Goal: Task Accomplishment & Management: Manage account settings

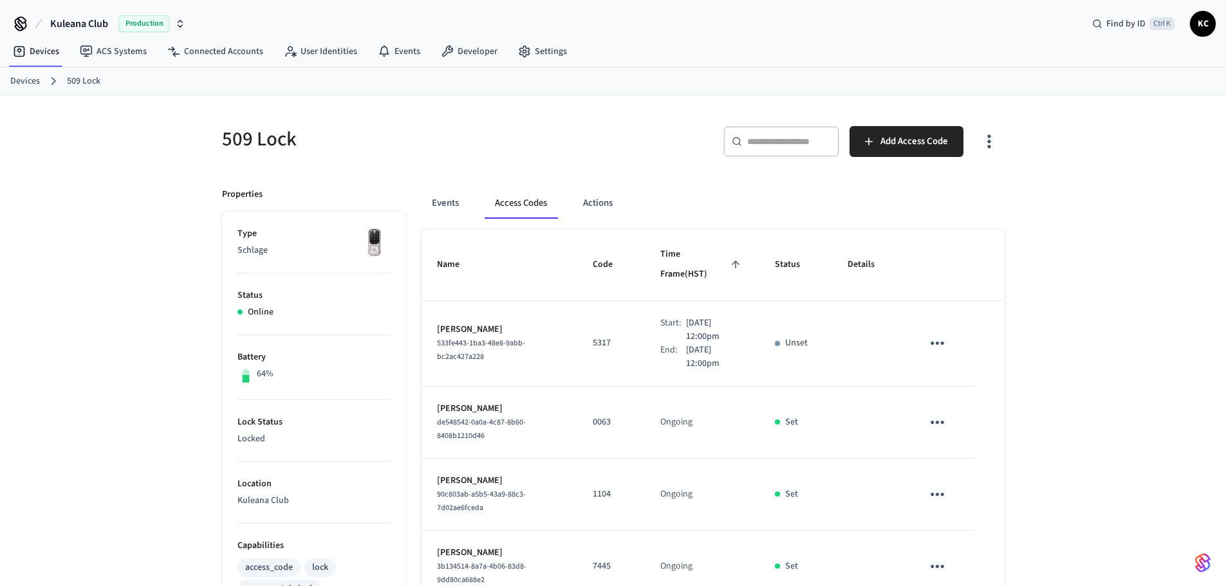
drag, startPoint x: 0, startPoint y: 0, endPoint x: 37, endPoint y: 79, distance: 87.2
click at [37, 79] on link "Devices" at bounding box center [25, 82] width 30 height 14
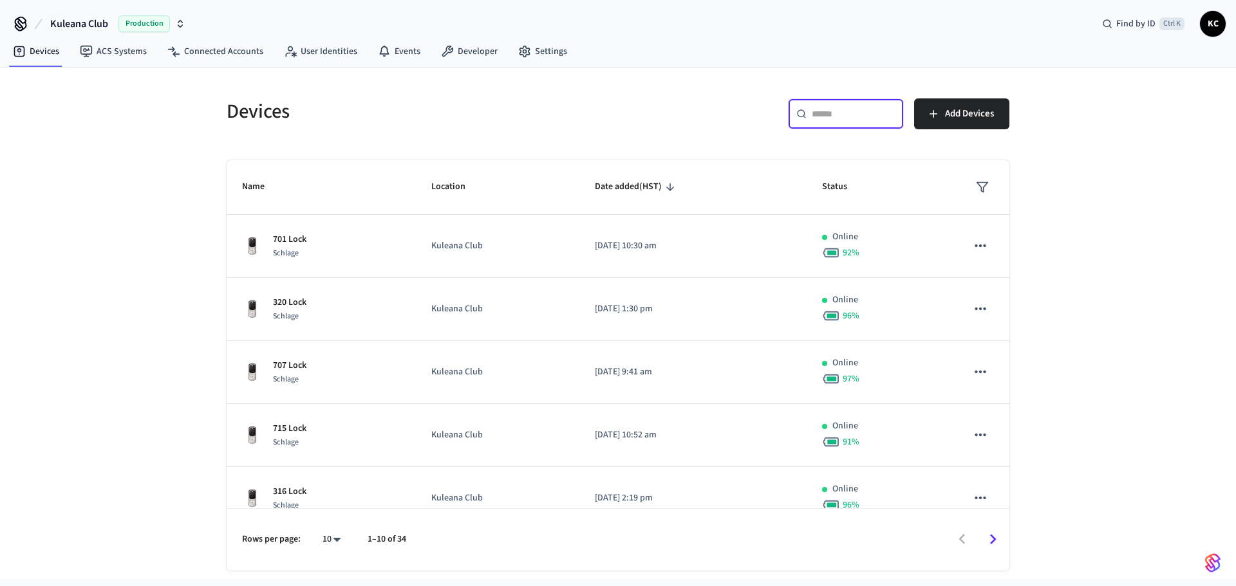
click at [887, 117] on input "text" at bounding box center [853, 113] width 84 height 13
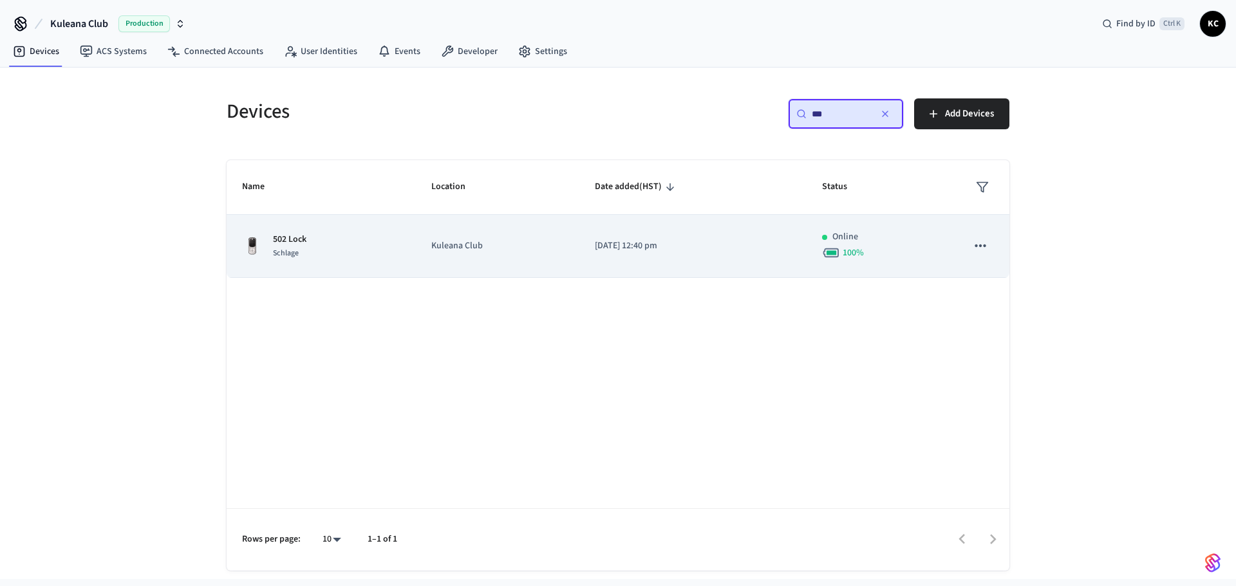
type input "***"
click at [615, 230] on td "[DATE] 12:40 pm" at bounding box center [692, 246] width 227 height 63
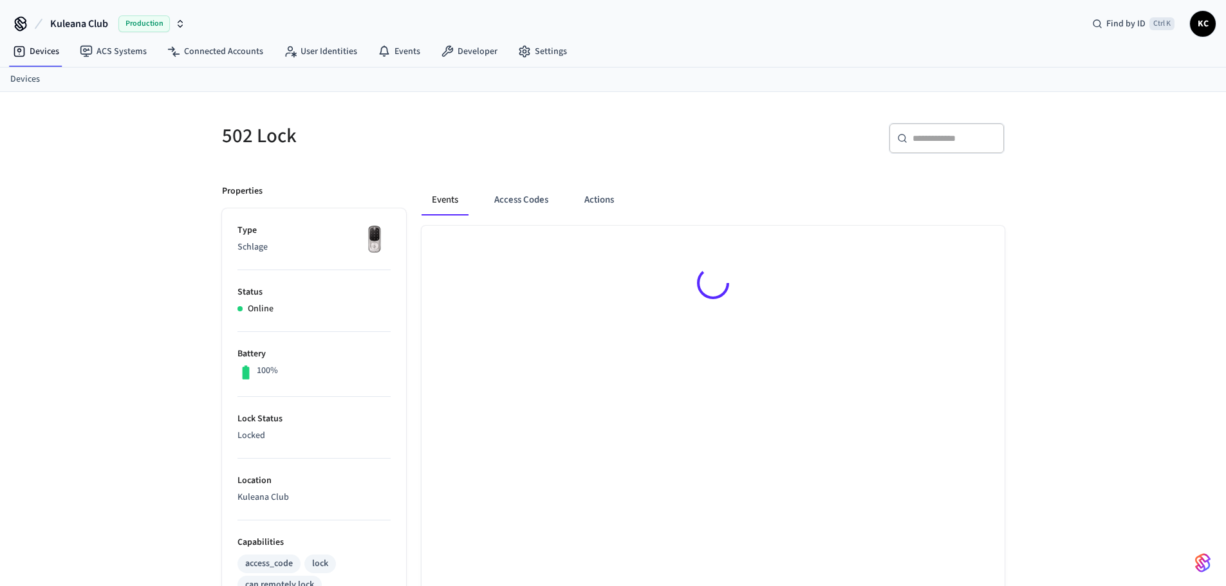
drag, startPoint x: 513, startPoint y: 171, endPoint x: 508, endPoint y: 184, distance: 13.6
click at [513, 172] on div "Events Access Codes Actions" at bounding box center [705, 542] width 598 height 747
click at [507, 190] on button "Access Codes" at bounding box center [521, 200] width 75 height 31
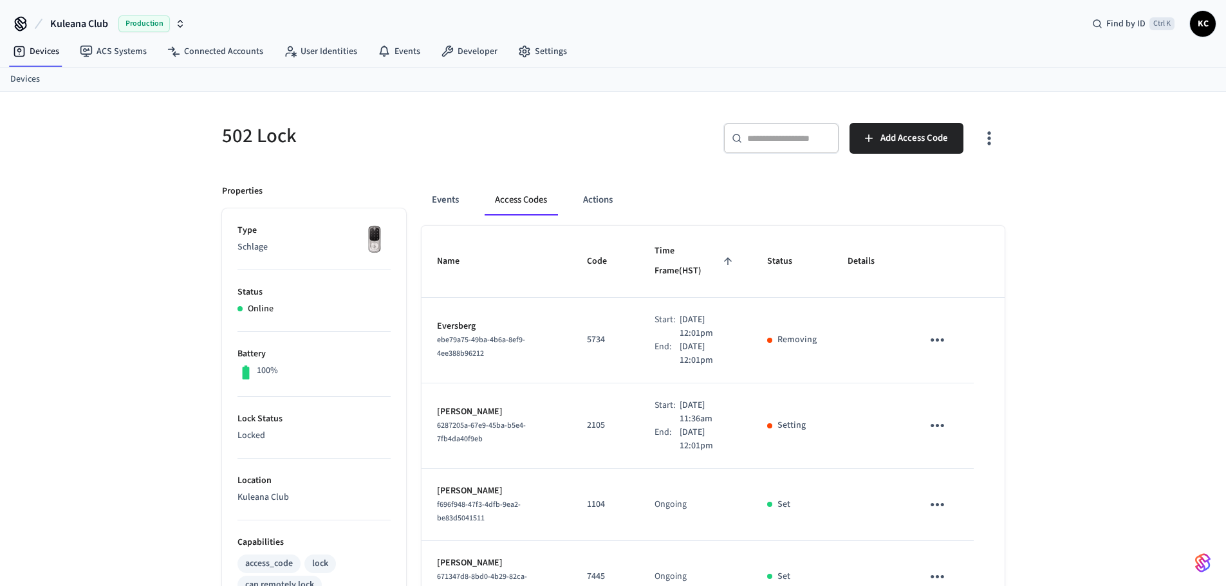
click at [609, 429] on td "2105" at bounding box center [605, 427] width 68 height 86
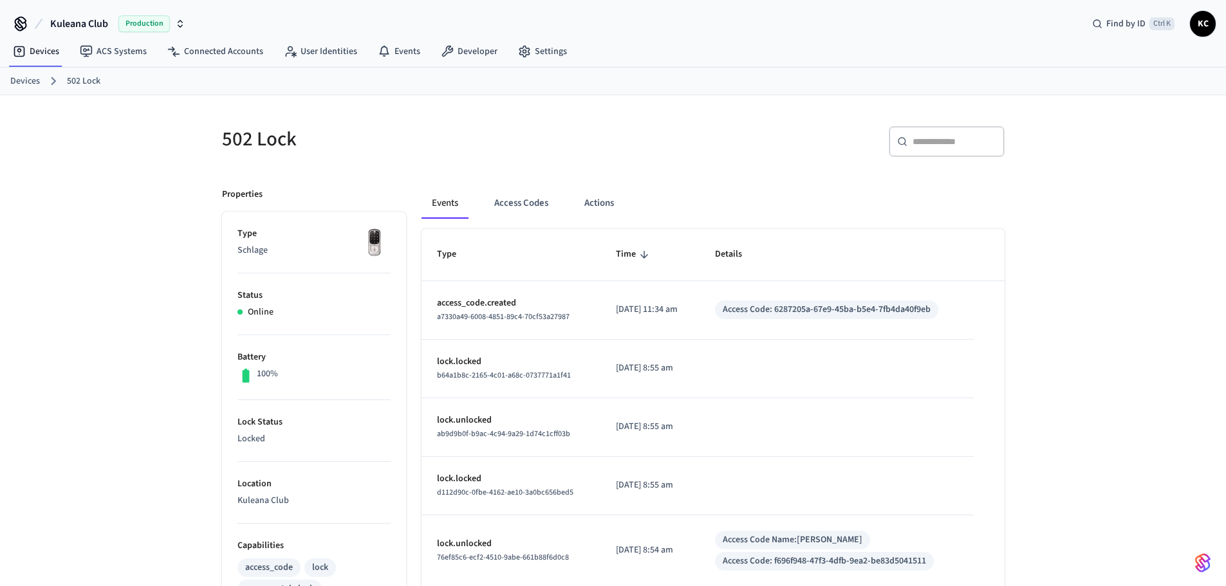
click at [938, 131] on div "​ ​" at bounding box center [947, 141] width 116 height 31
click at [524, 199] on button "Access Codes" at bounding box center [521, 203] width 75 height 31
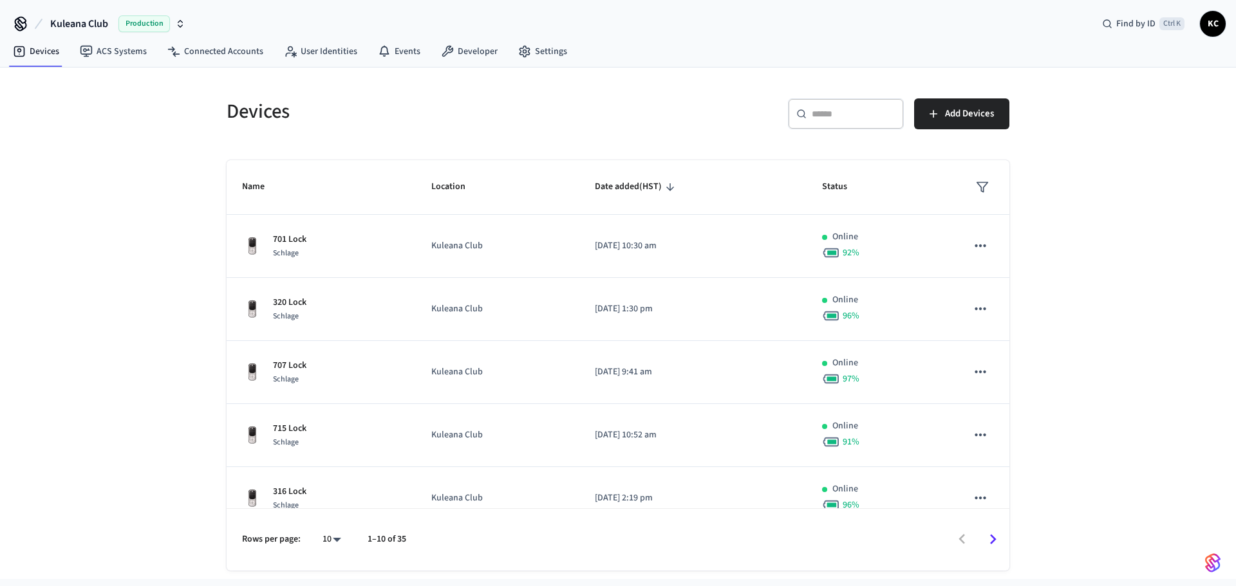
click at [862, 120] on input "text" at bounding box center [853, 113] width 84 height 13
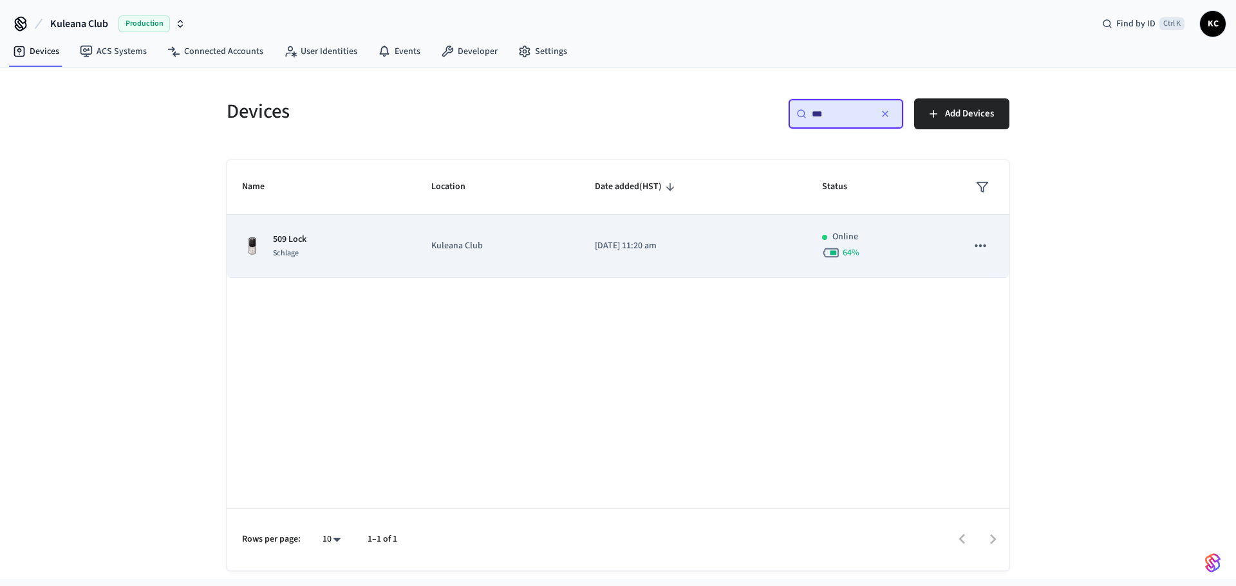
type input "***"
click at [674, 246] on p "2023/03/10 at 11:20 am" at bounding box center [693, 246] width 196 height 14
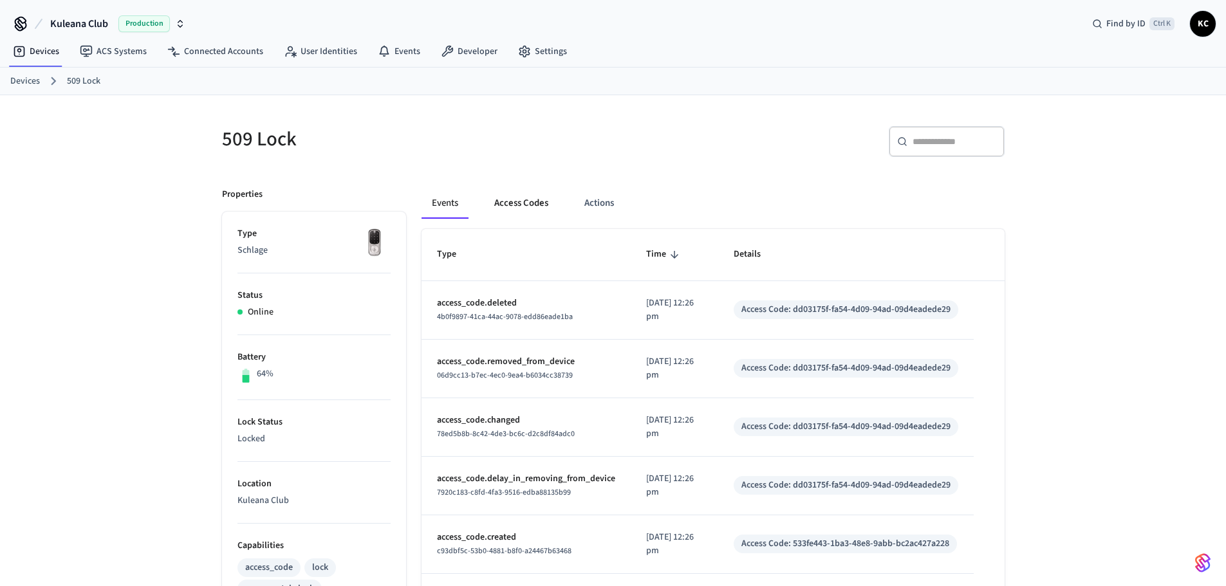
click at [506, 203] on button "Access Codes" at bounding box center [521, 203] width 75 height 31
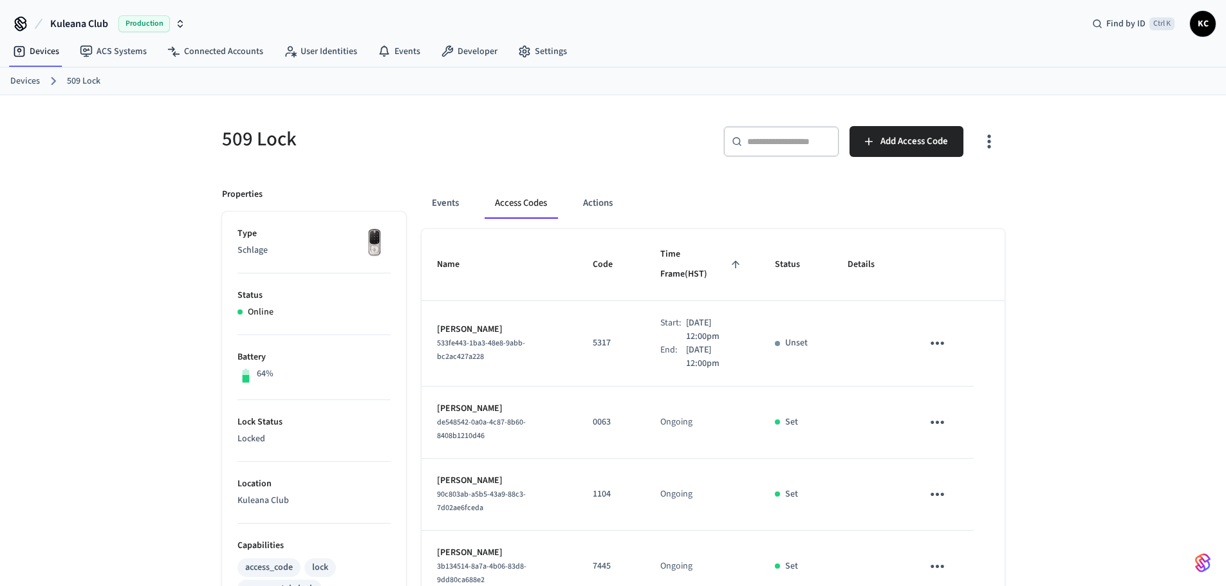
click at [30, 79] on link "Devices" at bounding box center [25, 82] width 30 height 14
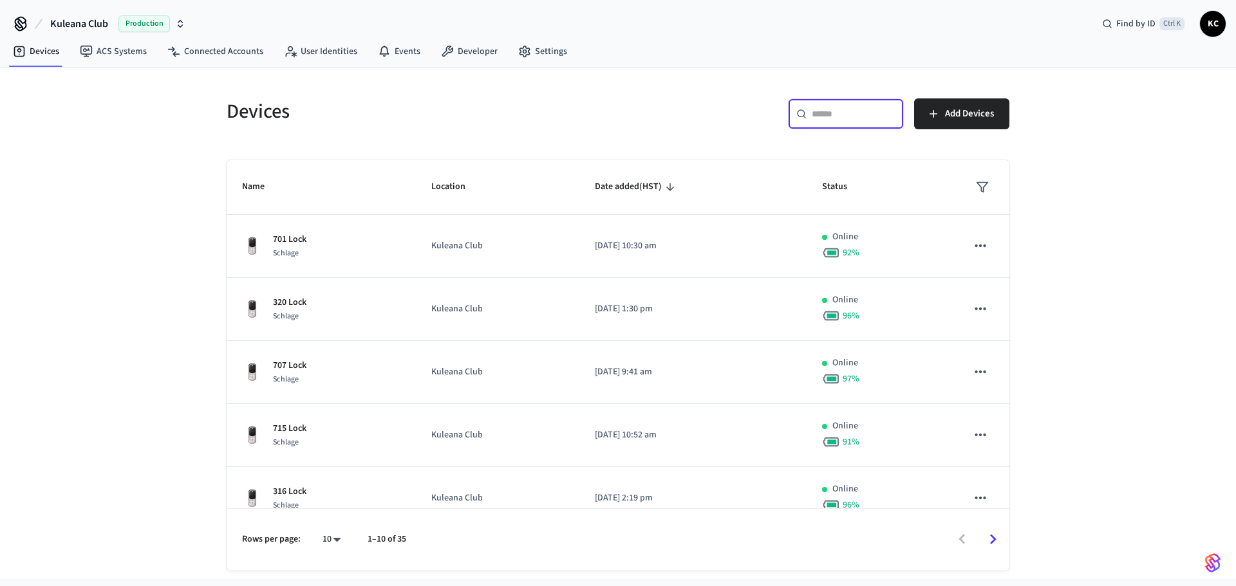
click at [838, 120] on input "text" at bounding box center [853, 113] width 84 height 13
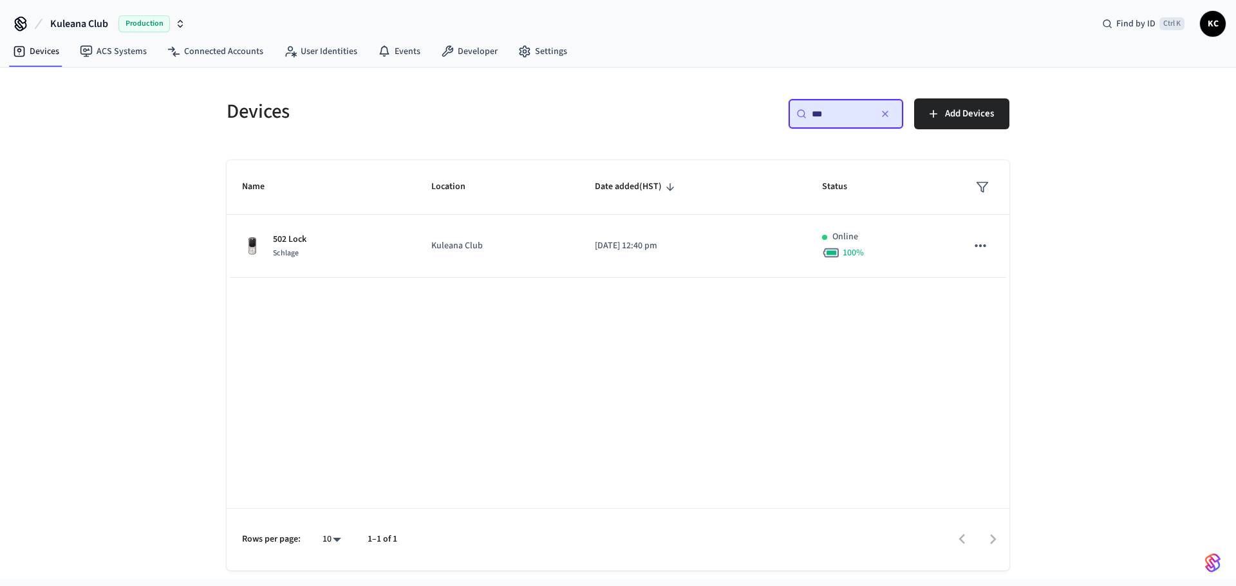
type input "***"
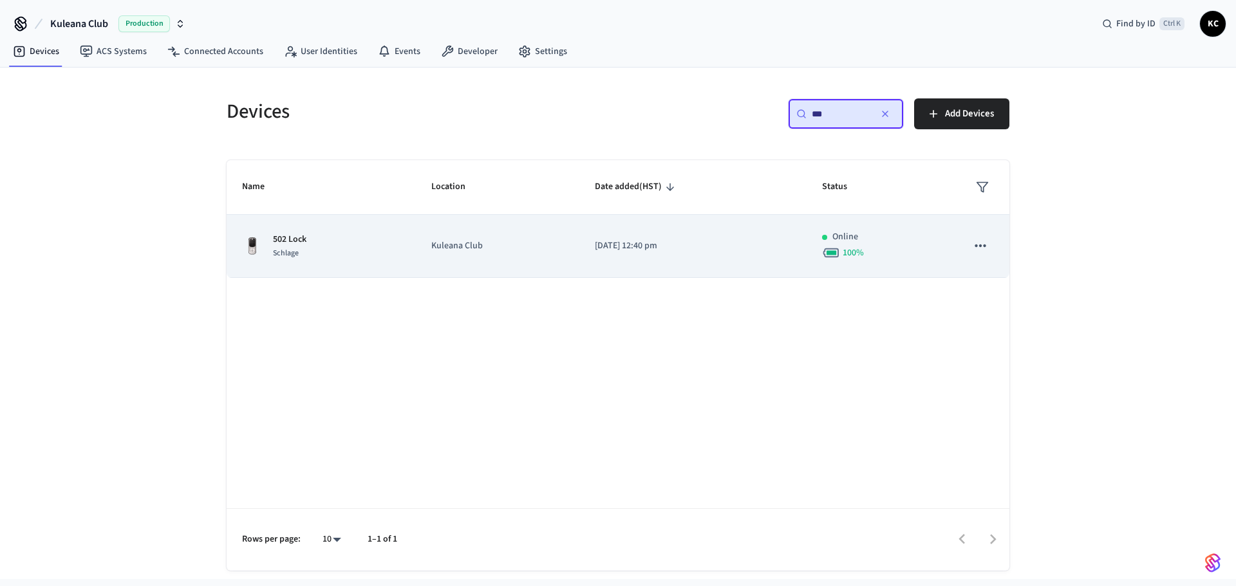
click at [635, 241] on p "[DATE] 12:40 pm" at bounding box center [693, 246] width 196 height 14
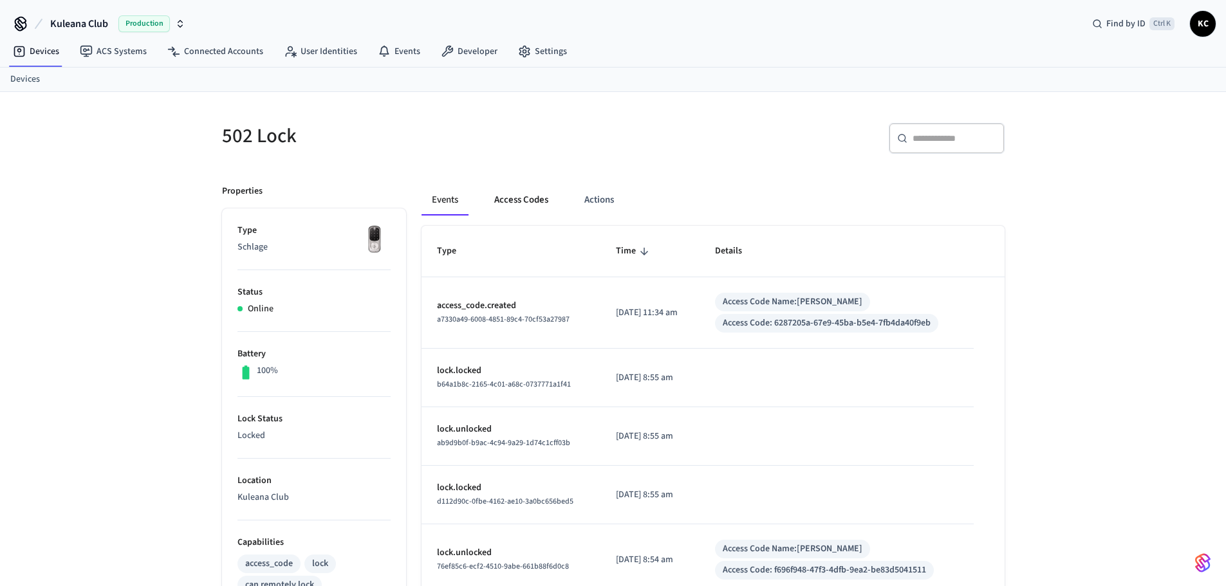
click at [505, 204] on button "Access Codes" at bounding box center [521, 200] width 75 height 31
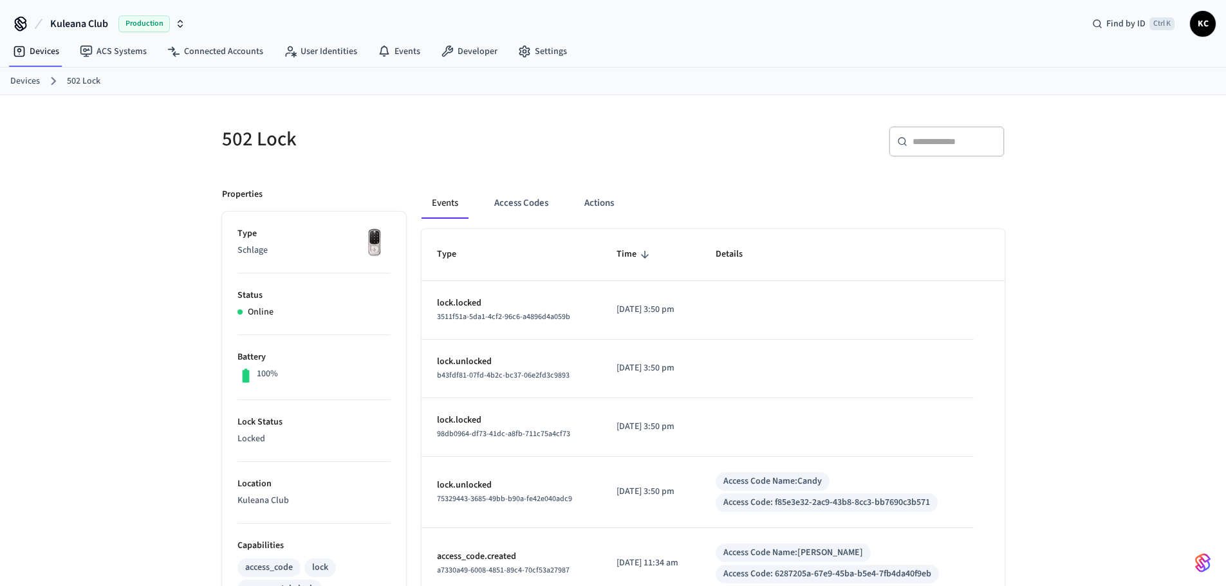
click at [133, 215] on div "502 Lock ​ ​ Properties Type Schlage Status Online Battery 100% Lock Status Loc…" at bounding box center [613, 524] width 1226 height 859
click at [564, 203] on div "Events Access Codes Actions" at bounding box center [713, 203] width 583 height 31
click at [524, 201] on button "Access Codes" at bounding box center [521, 203] width 75 height 31
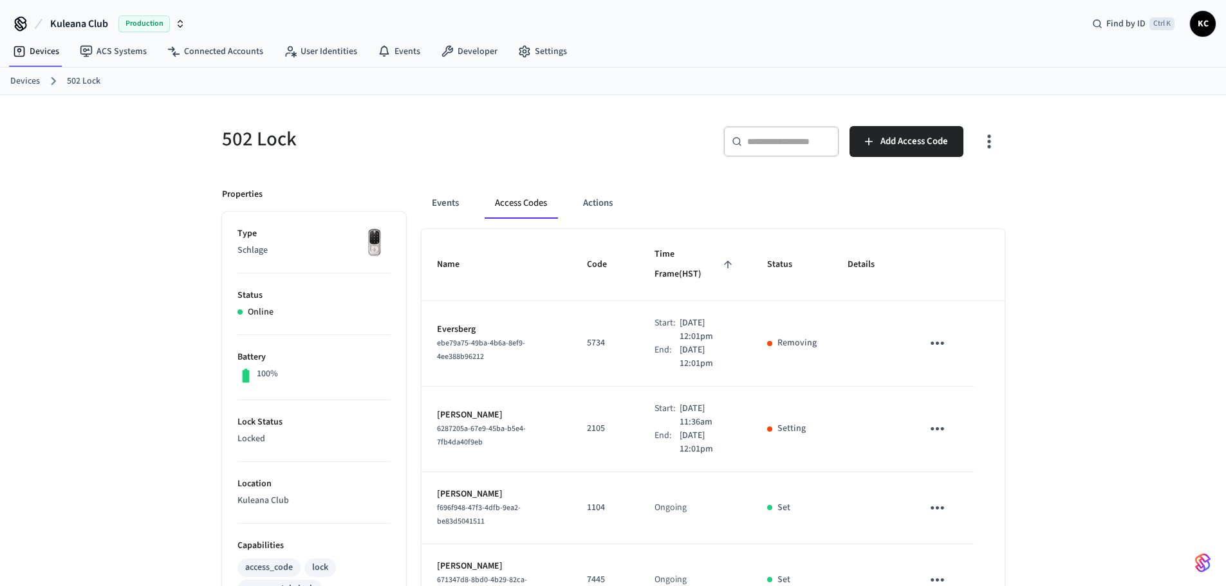
click at [532, 161] on div "502 Lock" at bounding box center [406, 139] width 399 height 57
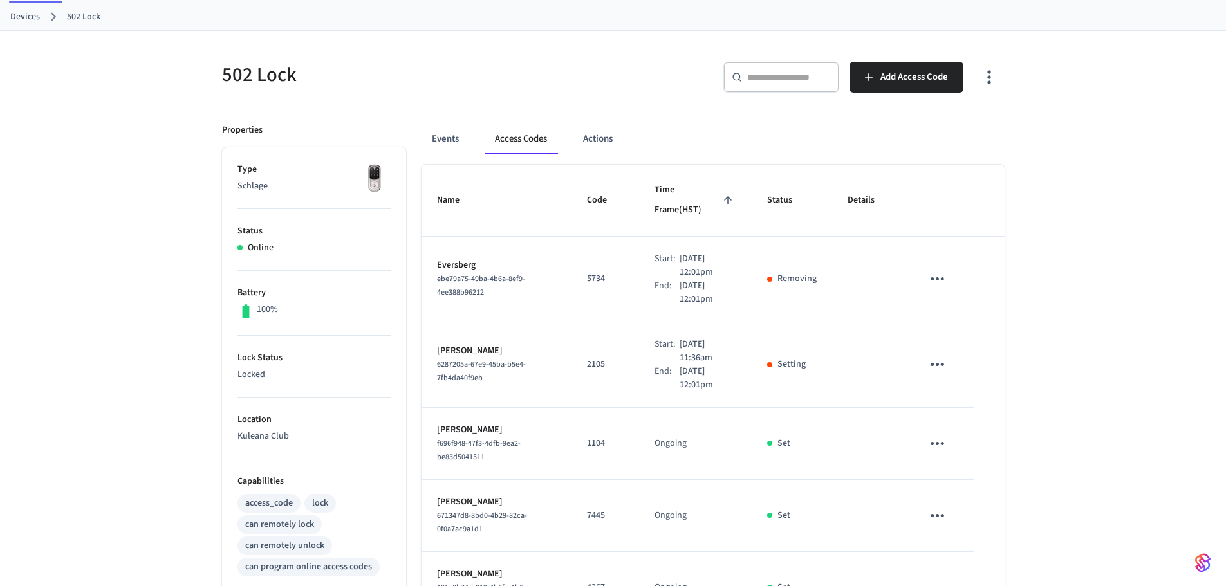
click at [1054, 304] on div "502 Lock ​ ​ Add Access Code Properties Type Schlage Status Online Battery 100%…" at bounding box center [613, 539] width 1226 height 1016
click at [1034, 211] on div "502 Lock ​ ​ Add Access Code Properties Type Schlage Status Online Battery 100%…" at bounding box center [613, 539] width 1226 height 1016
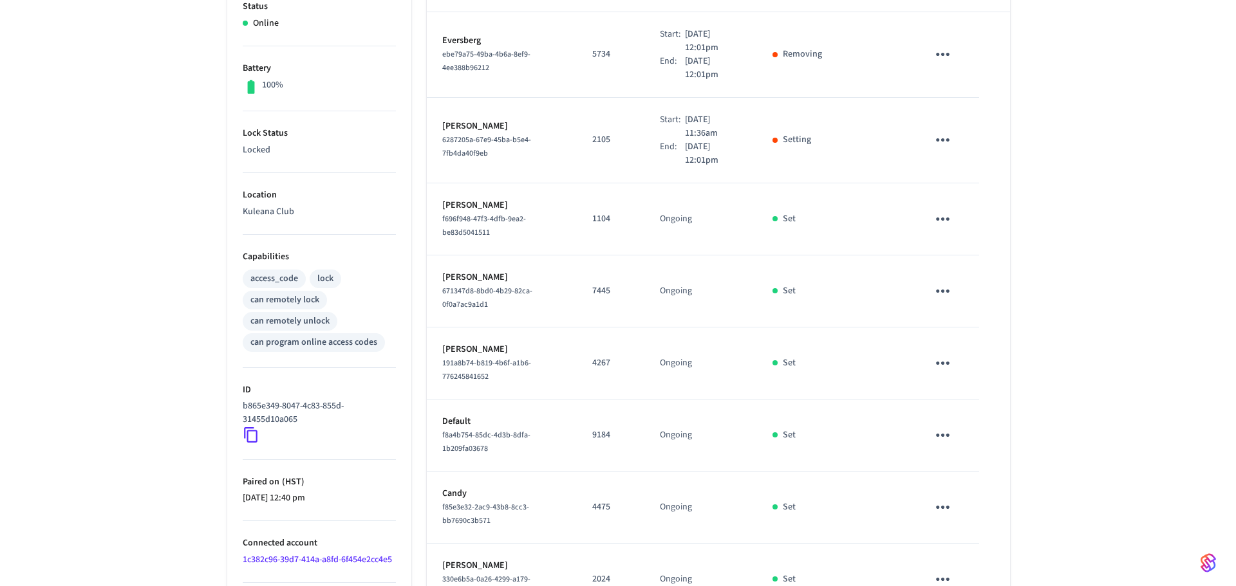
scroll to position [450, 0]
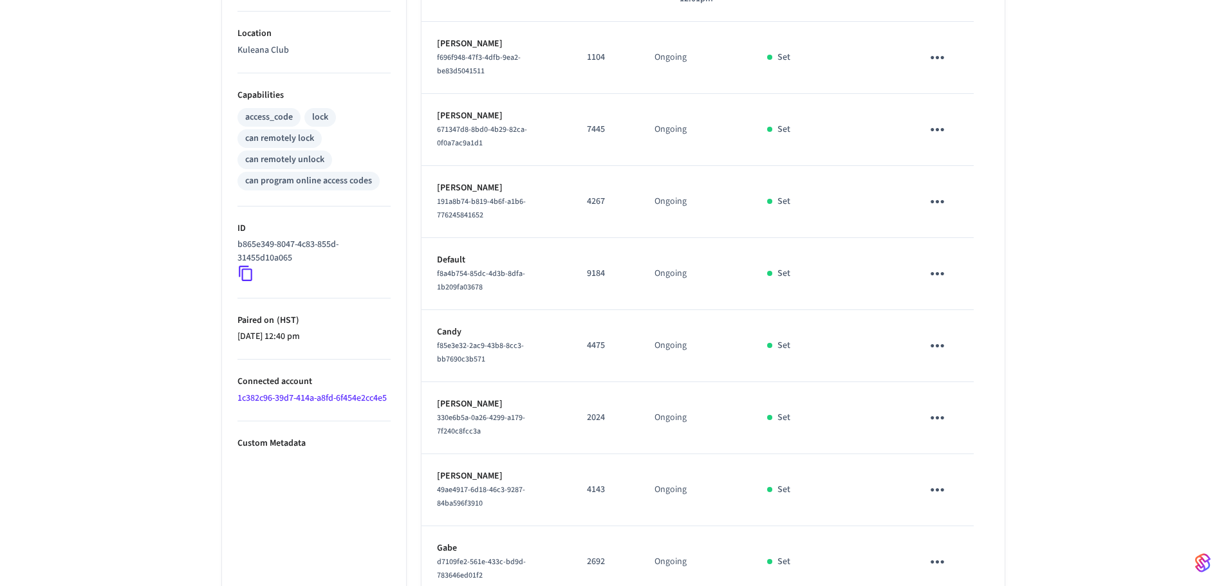
click at [351, 487] on ul "Type Schlage Status Online Battery 100% Lock Status Locked Location Kuleana Clu…" at bounding box center [314, 211] width 184 height 900
click at [930, 264] on icon "sticky table" at bounding box center [937, 274] width 20 height 20
click at [950, 293] on icon at bounding box center [953, 291] width 8 height 8
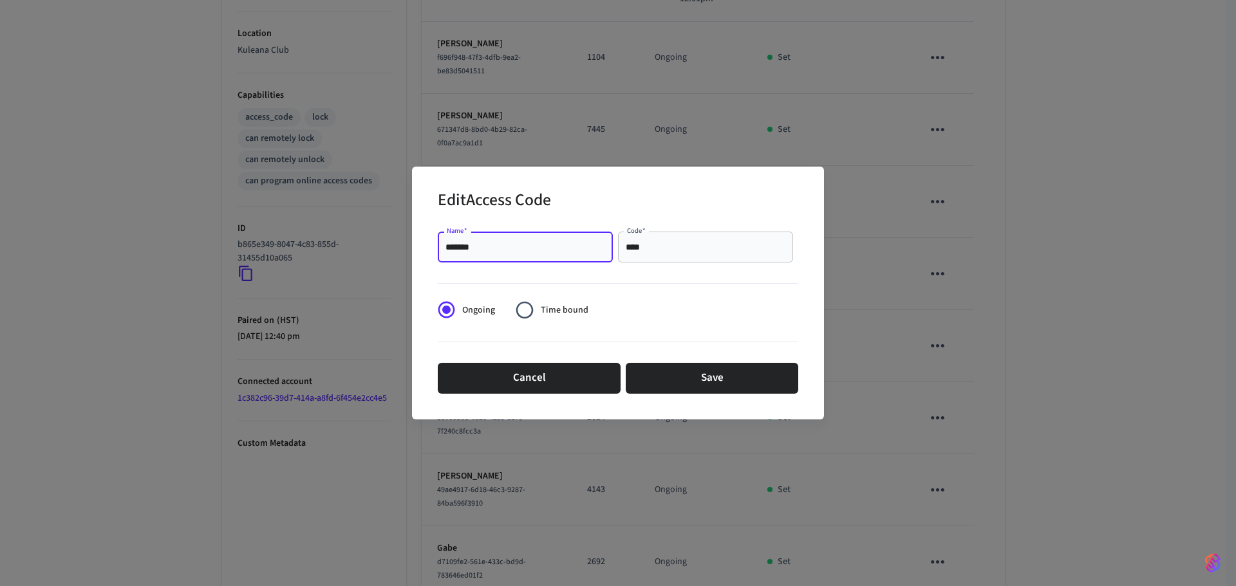
drag, startPoint x: 570, startPoint y: 250, endPoint x: 362, endPoint y: 246, distance: 207.9
click at [364, 246] on div "Edit Access Code Name   * ******* Name   * Code   * **** Code   * Ongoing Time …" at bounding box center [618, 293] width 1236 height 586
type input "***"
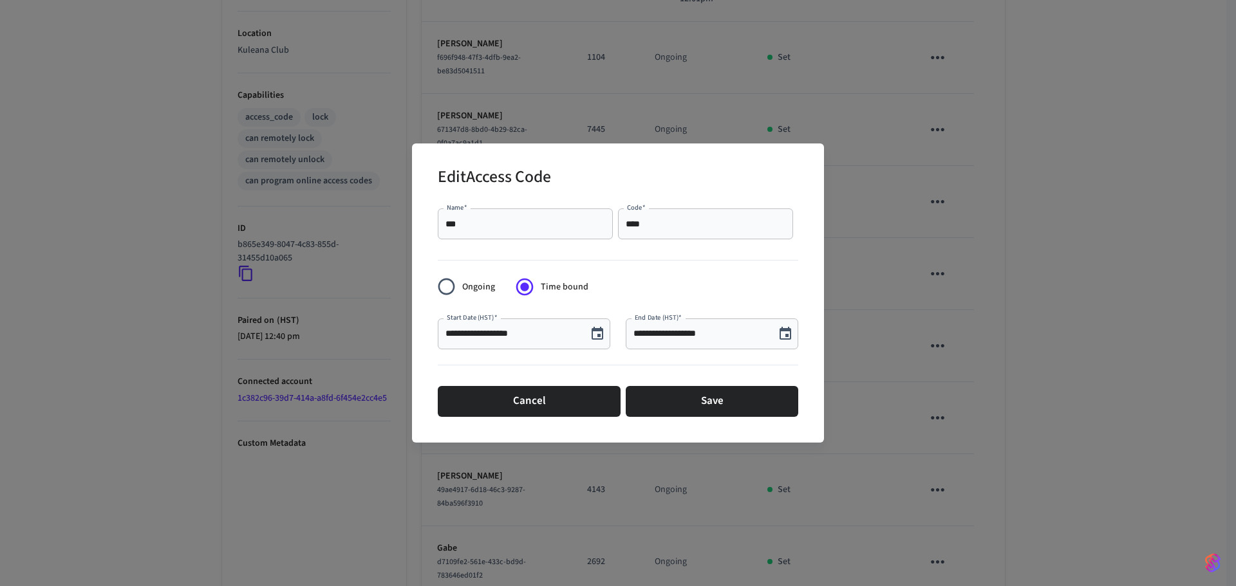
click at [781, 339] on icon "Choose date, selected date is Aug 26, 2025" at bounding box center [785, 333] width 12 height 13
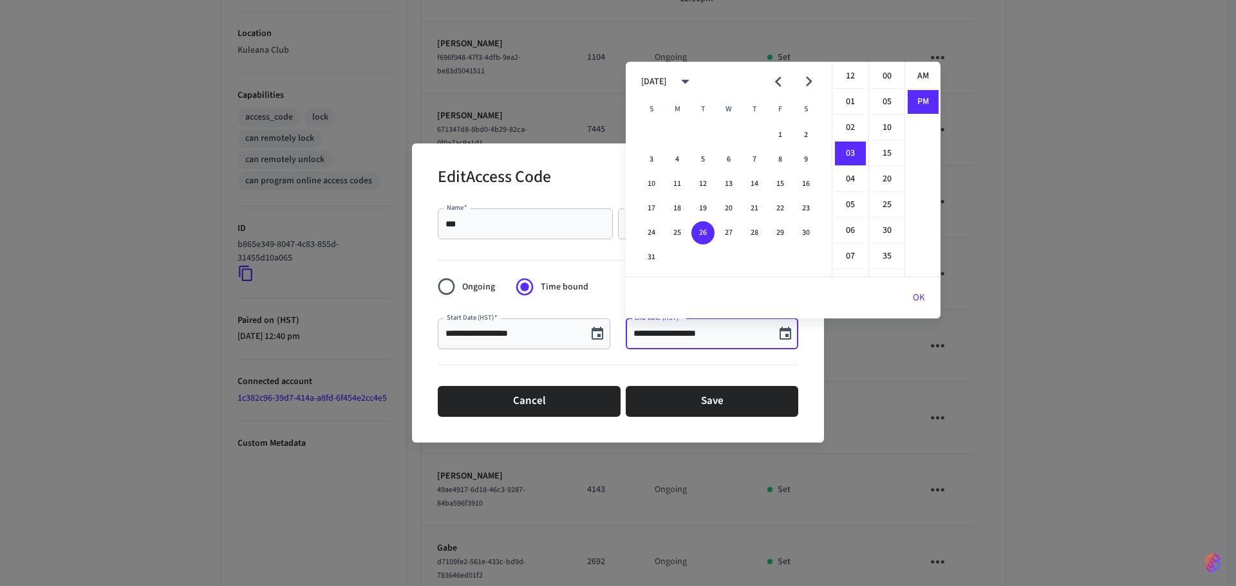
scroll to position [24, 0]
click at [777, 234] on button "29" at bounding box center [779, 232] width 23 height 23
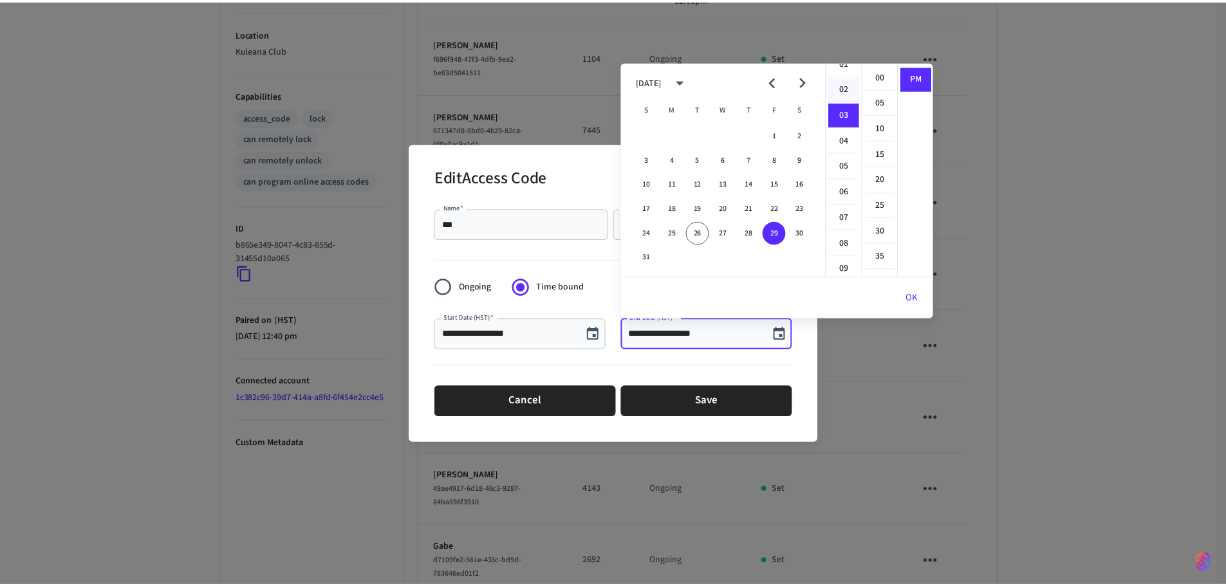
scroll to position [0, 0]
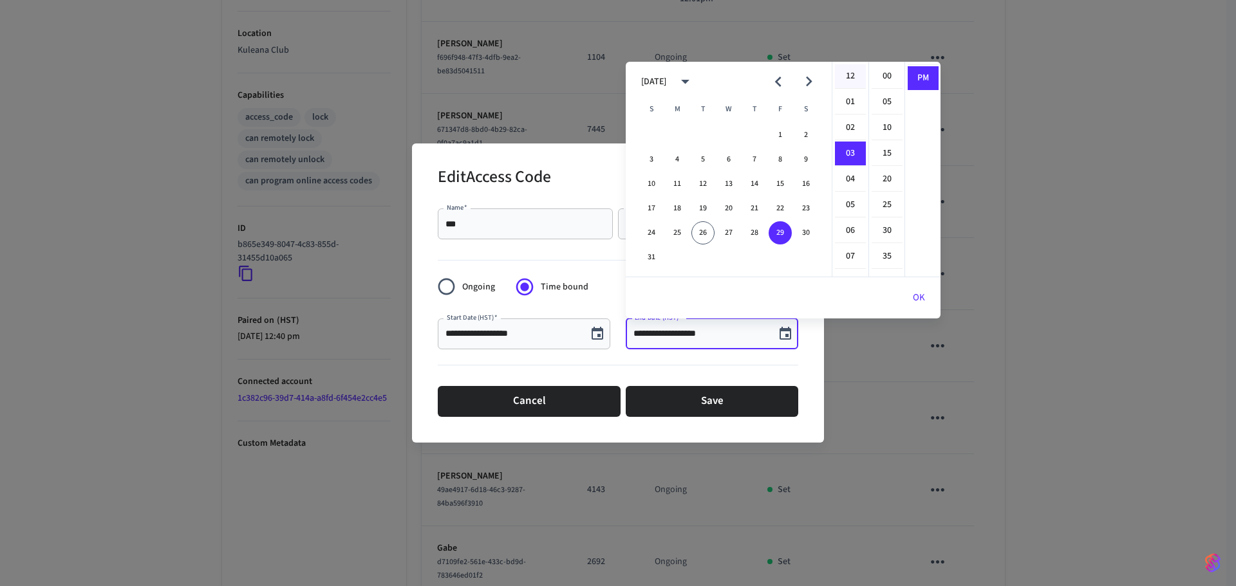
drag, startPoint x: 849, startPoint y: 76, endPoint x: 871, endPoint y: 73, distance: 22.8
click at [850, 76] on li "12" at bounding box center [850, 76] width 31 height 24
click at [880, 74] on li "00" at bounding box center [886, 76] width 31 height 24
type input "**********"
click at [917, 293] on button "OK" at bounding box center [918, 298] width 43 height 31
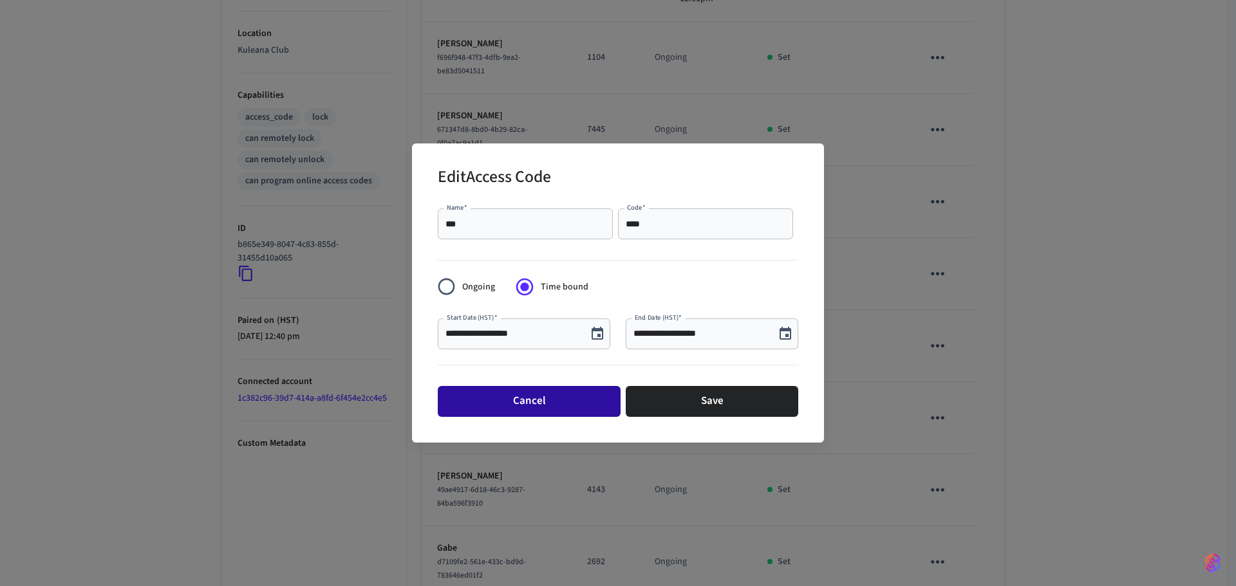
drag, startPoint x: 773, startPoint y: 395, endPoint x: 551, endPoint y: 395, distance: 222.0
click at [582, 409] on div "Cancel Save" at bounding box center [618, 401] width 360 height 41
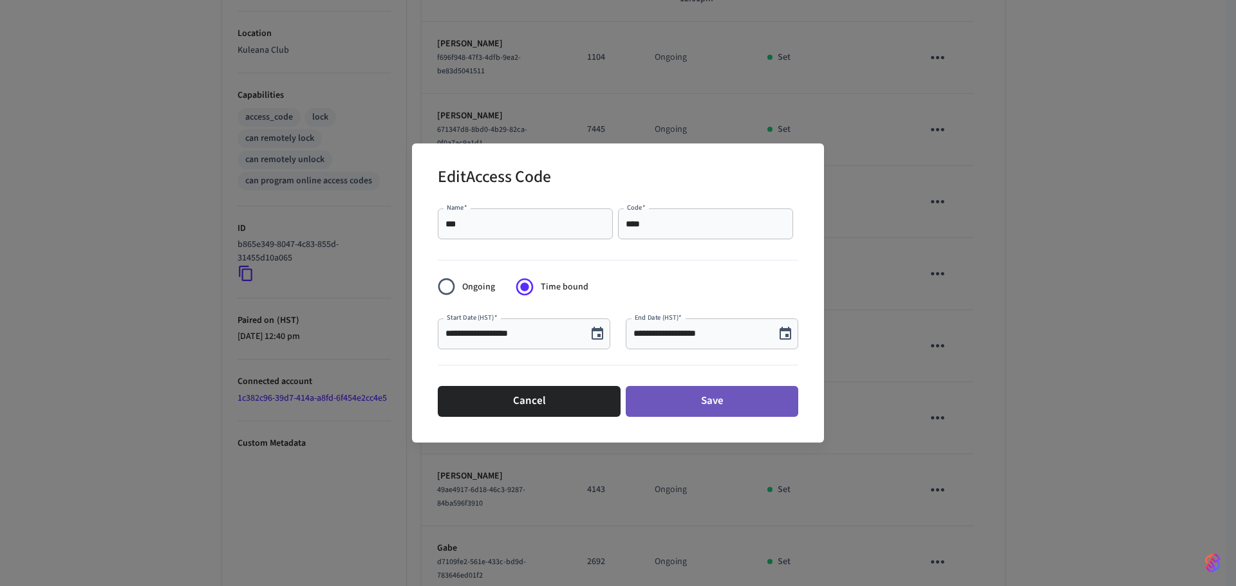
click at [705, 405] on button "Save" at bounding box center [712, 401] width 172 height 31
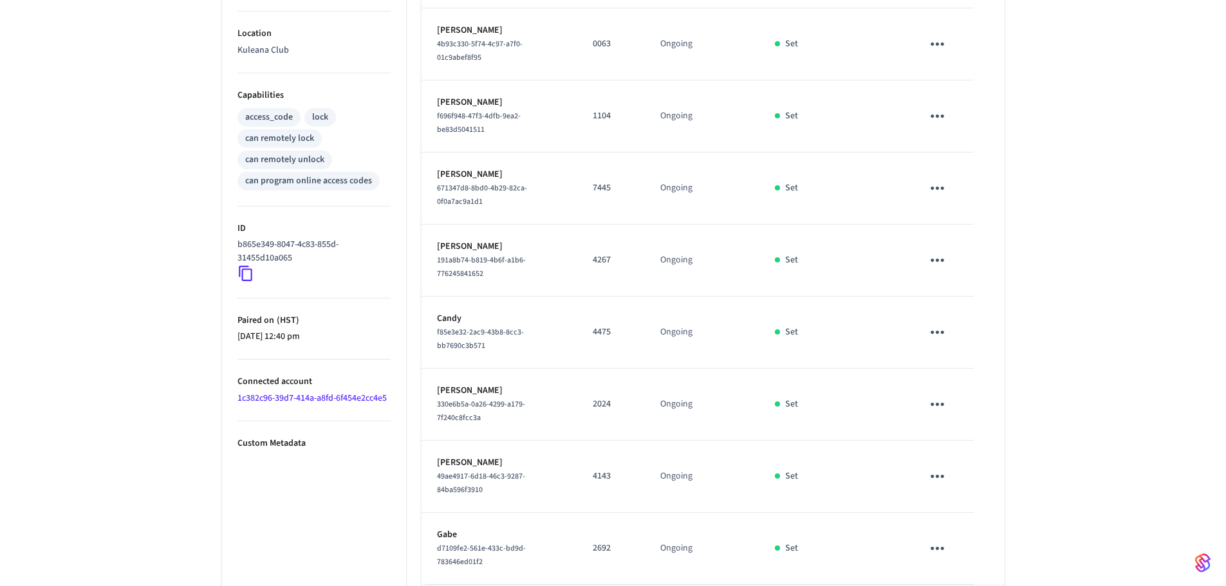
click at [1075, 326] on div "502 Lock ​ ​ Add Access Code Properties Type Schlage Status Online Battery 100%…" at bounding box center [613, 146] width 1226 height 1003
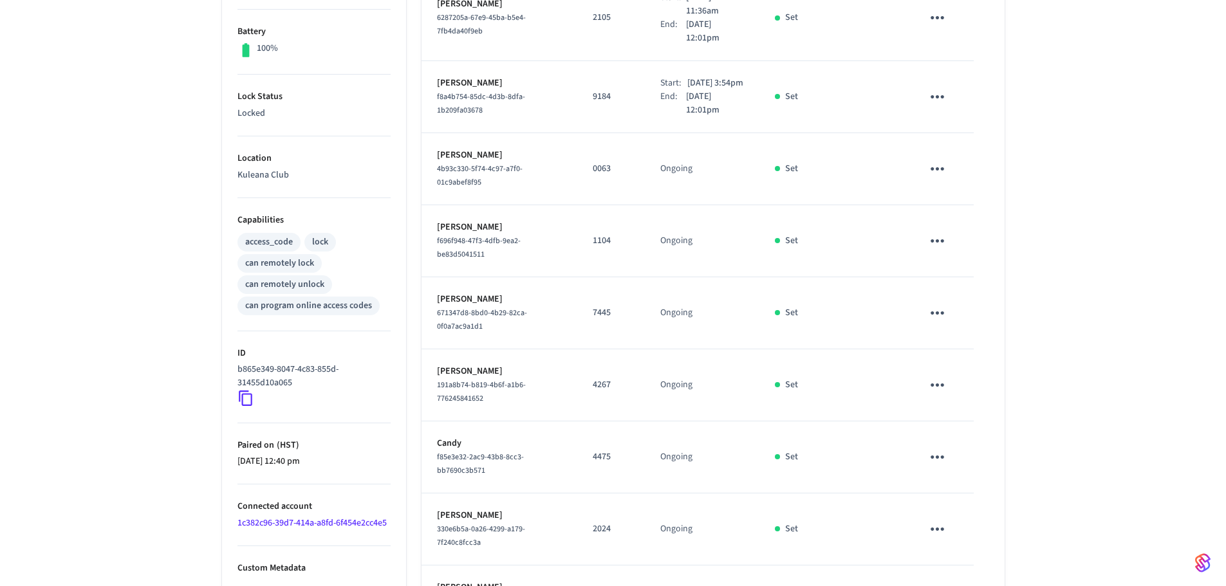
scroll to position [129, 0]
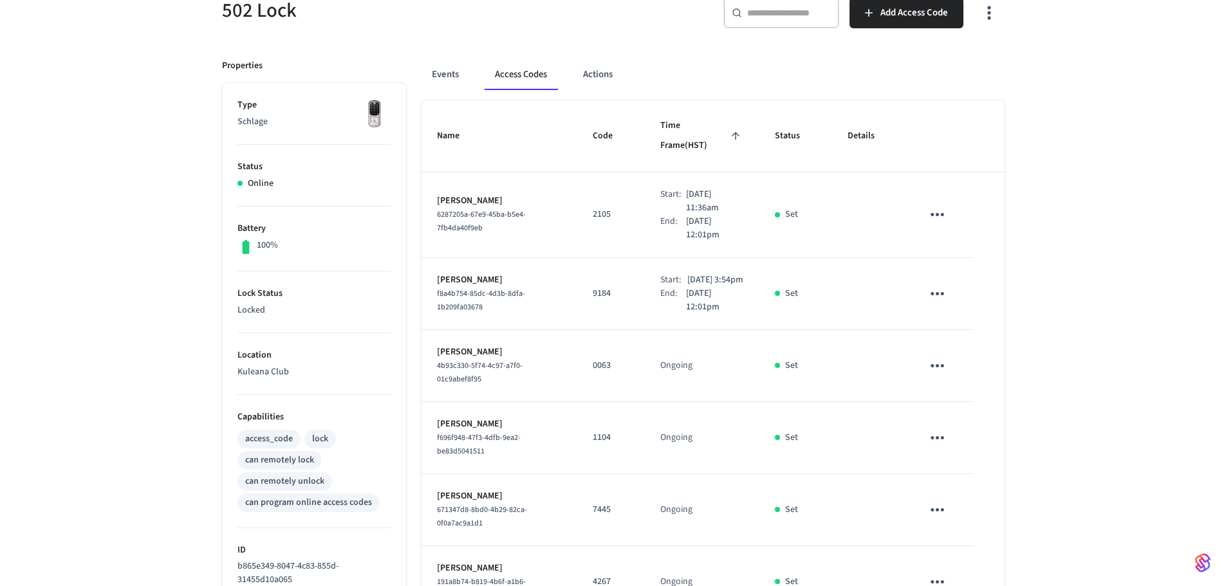
click at [1046, 128] on div "502 Lock ​ ​ Add Access Code Properties Type Schlage Status Online Battery 100%…" at bounding box center [613, 468] width 1226 height 1003
click at [940, 205] on icon "sticky table" at bounding box center [937, 215] width 20 height 20
click at [942, 226] on li "Edit" at bounding box center [968, 232] width 61 height 35
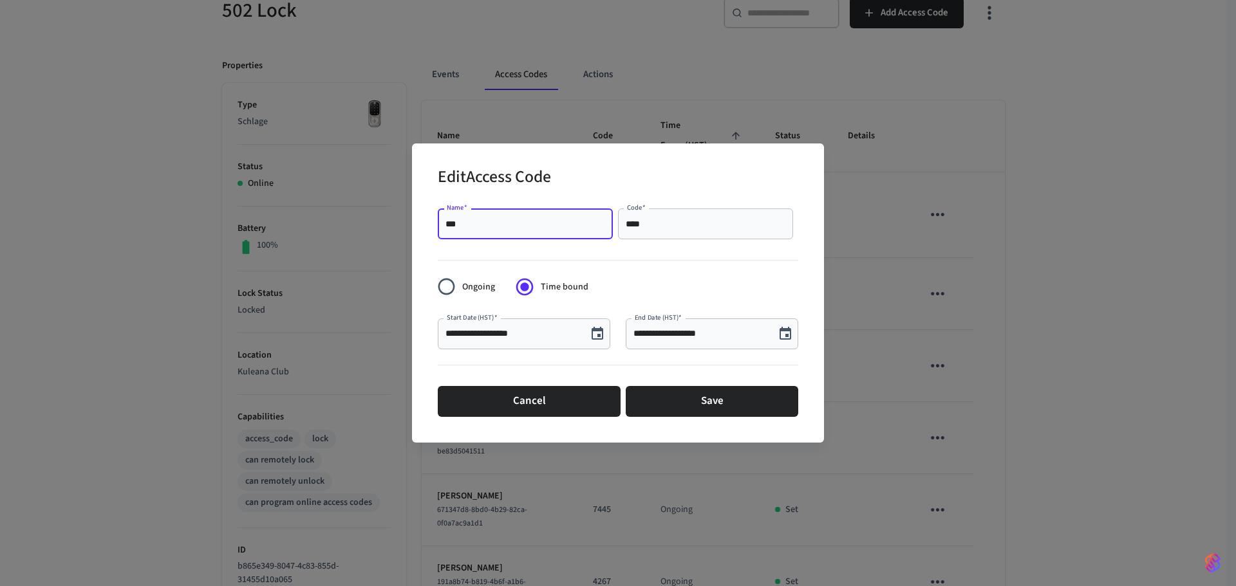
drag, startPoint x: 588, startPoint y: 224, endPoint x: 209, endPoint y: 249, distance: 379.9
click at [209, 249] on div "**********" at bounding box center [618, 293] width 1236 height 586
type input "*******"
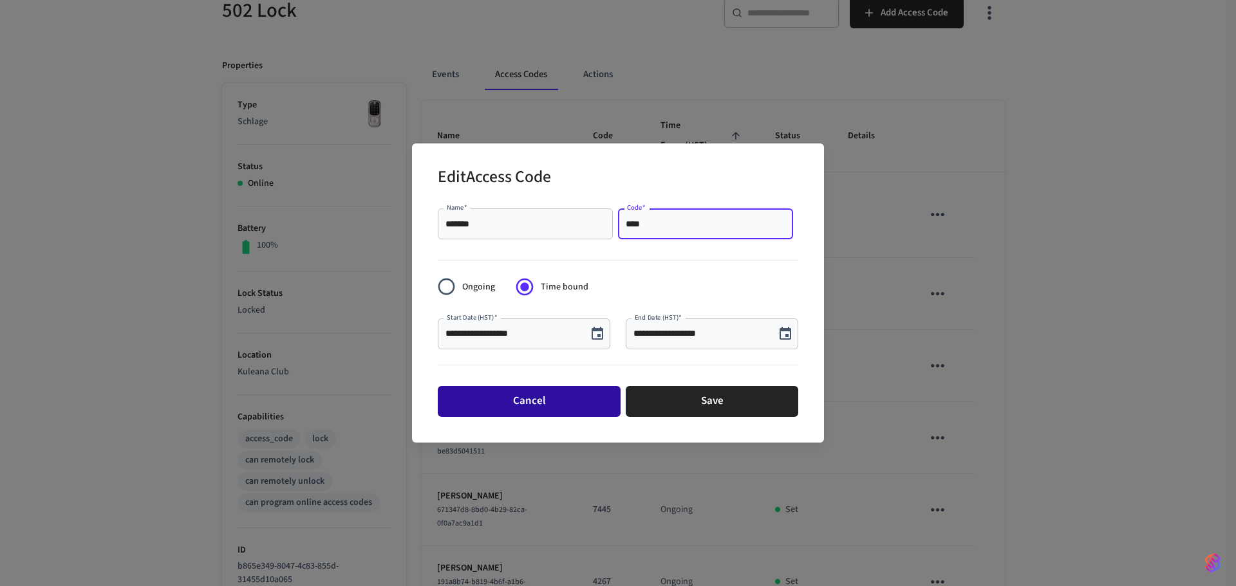
click at [581, 391] on button "Cancel" at bounding box center [529, 401] width 183 height 31
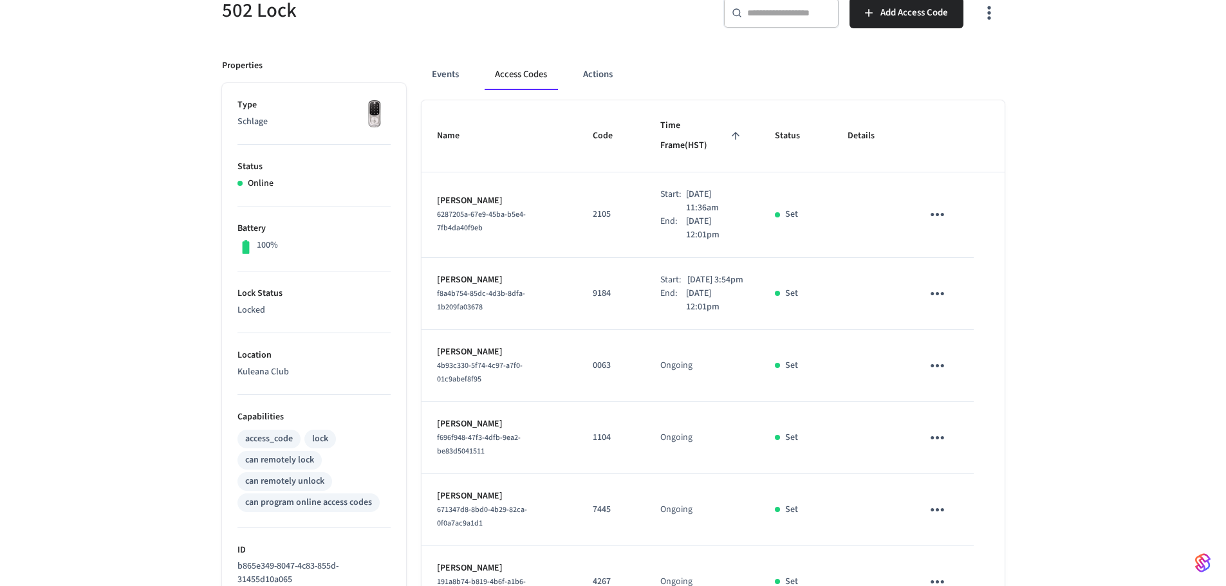
click at [1033, 274] on div "502 Lock ​ ​ Add Access Code Properties Type Schlage Status Online Battery 100%…" at bounding box center [613, 468] width 1226 height 1003
click at [938, 284] on icon "sticky table" at bounding box center [937, 294] width 20 height 20
click at [965, 320] on li "Edit" at bounding box center [968, 318] width 61 height 35
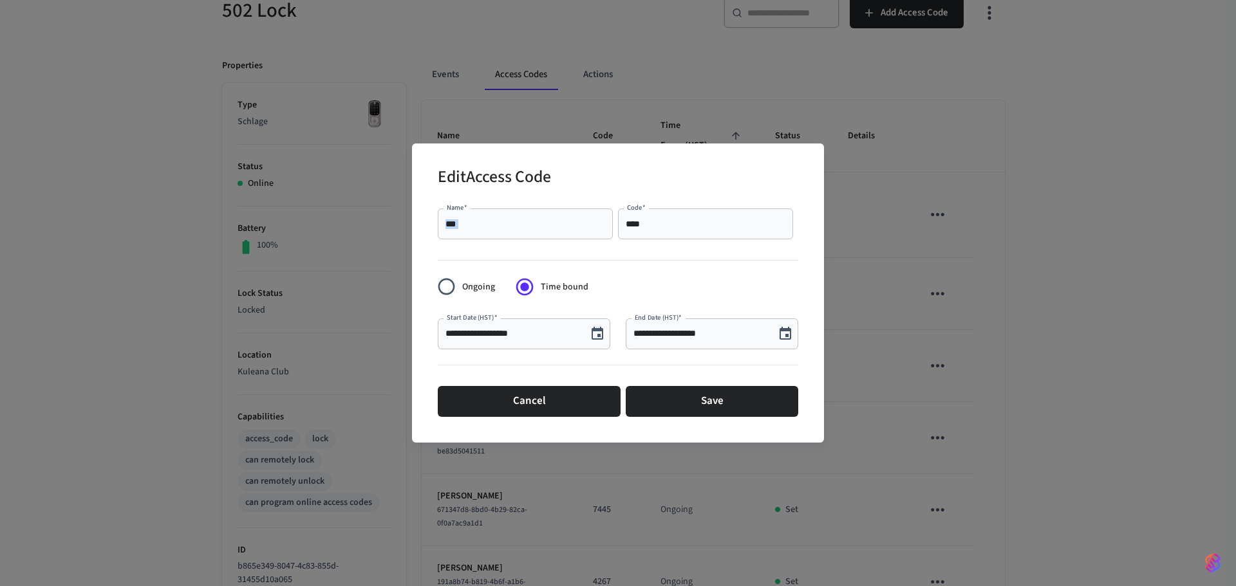
drag, startPoint x: 535, startPoint y: 231, endPoint x: 361, endPoint y: 219, distance: 174.2
click at [361, 219] on div "**********" at bounding box center [618, 293] width 1236 height 586
click at [519, 227] on input "***" at bounding box center [525, 224] width 160 height 13
click at [535, 239] on div "Name   * *** Name   *" at bounding box center [528, 227] width 180 height 36
drag, startPoint x: 497, startPoint y: 229, endPoint x: 401, endPoint y: 218, distance: 96.5
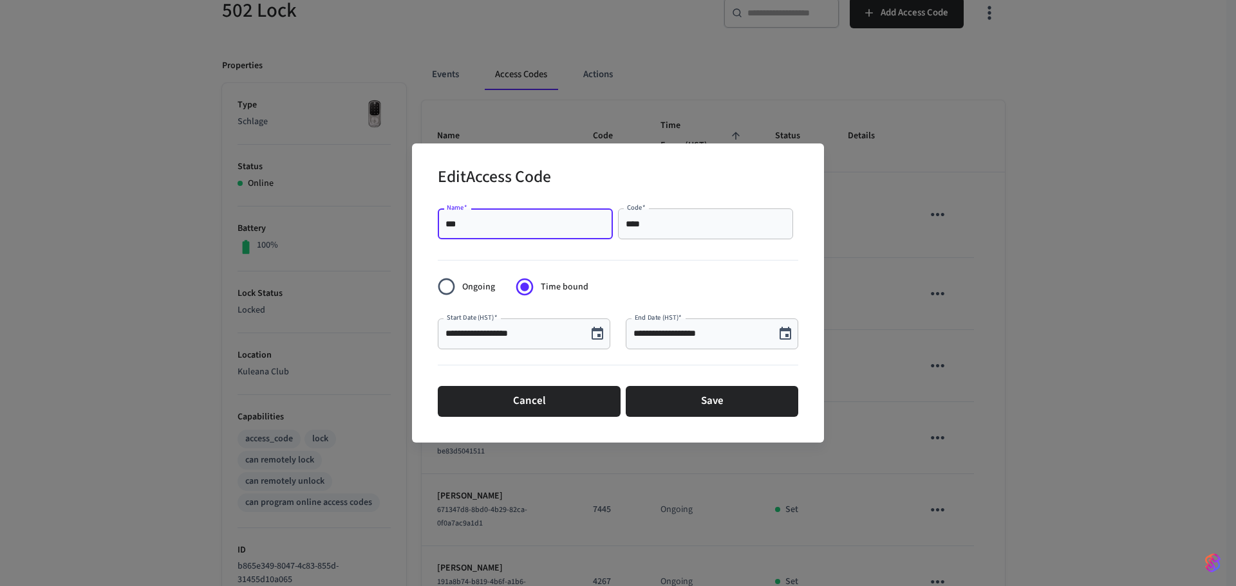
click at [401, 218] on div "**********" at bounding box center [618, 293] width 1236 height 586
type input "*******"
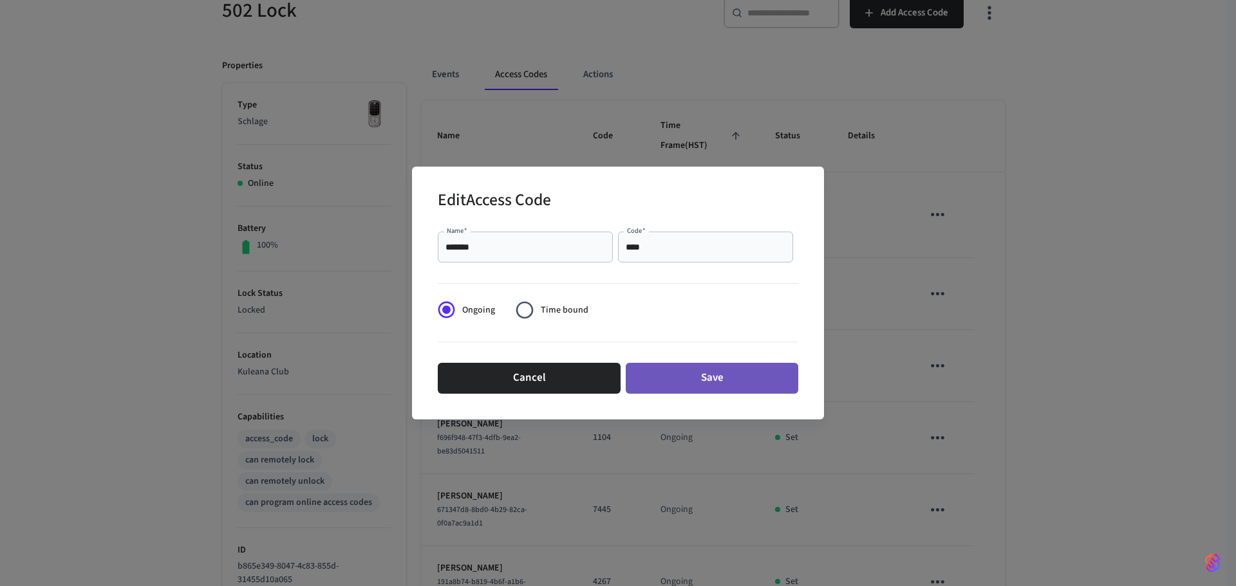
click at [676, 375] on button "Save" at bounding box center [712, 378] width 172 height 31
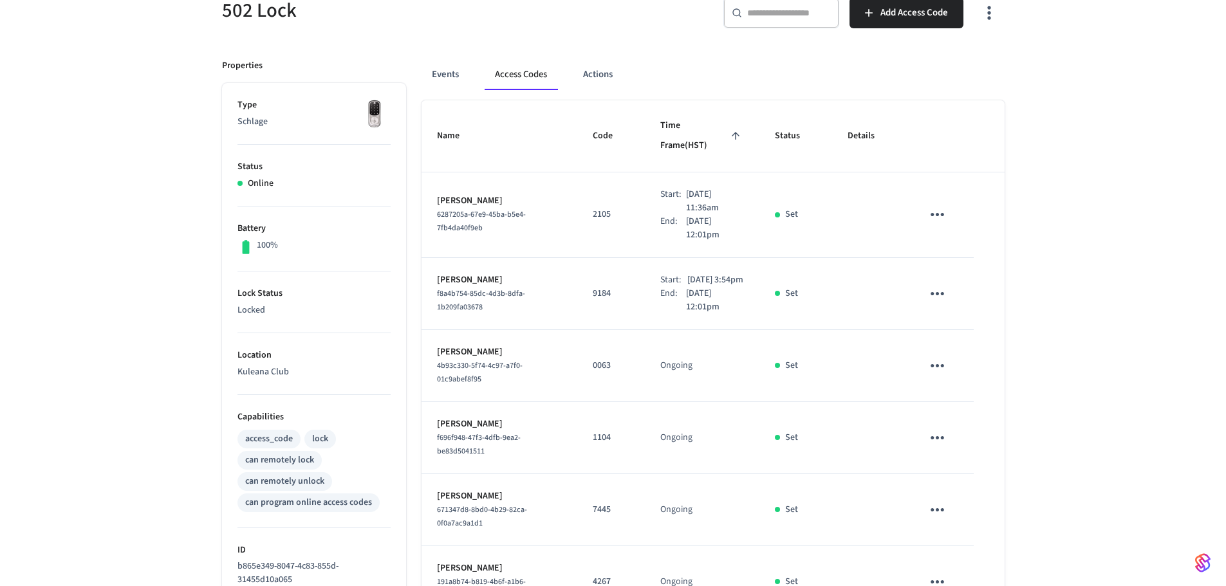
click at [1076, 243] on div "502 Lock ​ ​ Add Access Code Properties Type Schlage Status Online Battery 100%…" at bounding box center [613, 468] width 1226 height 1003
